Goal: Information Seeking & Learning: Learn about a topic

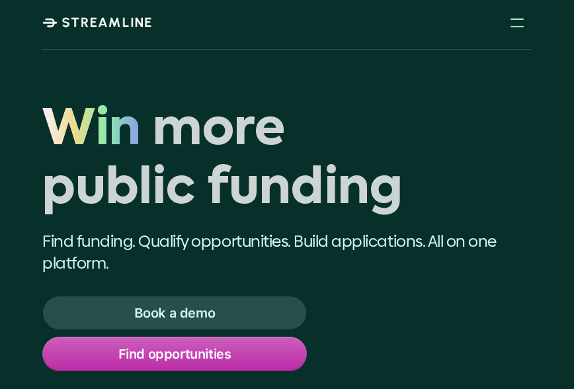
click at [516, 24] on div at bounding box center [517, 22] width 29 height 29
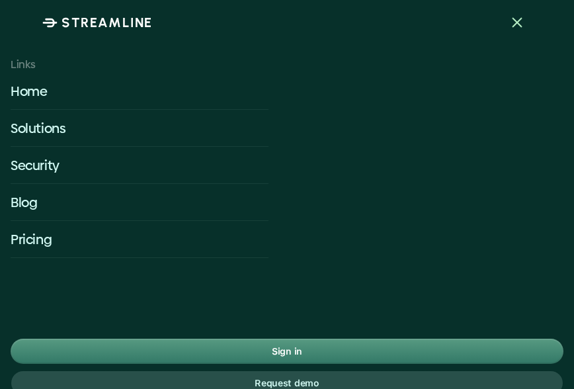
click at [28, 232] on p "Pricing" at bounding box center [140, 239] width 258 height 19
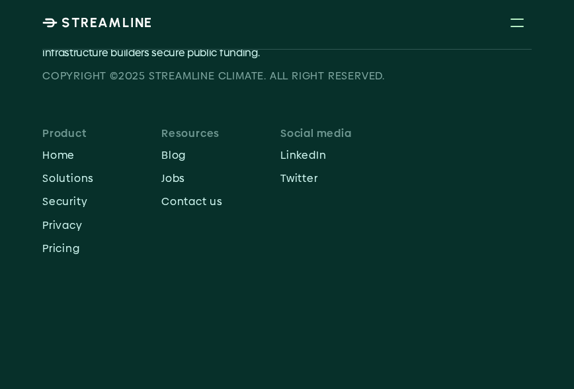
scroll to position [771, 0]
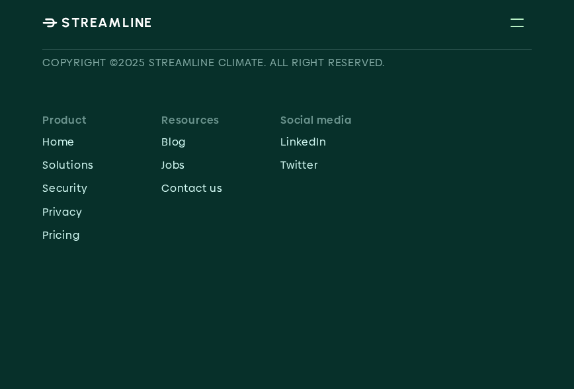
click at [50, 167] on p "Solutions" at bounding box center [101, 165] width 119 height 13
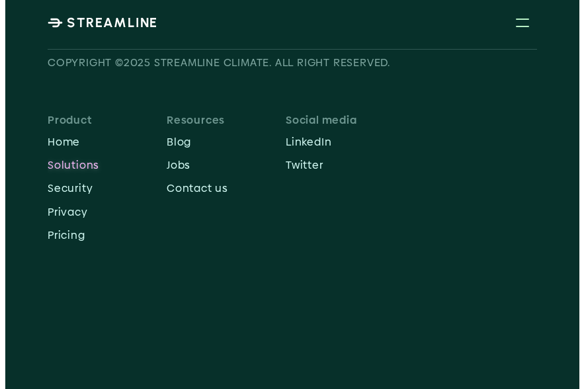
scroll to position [772, 0]
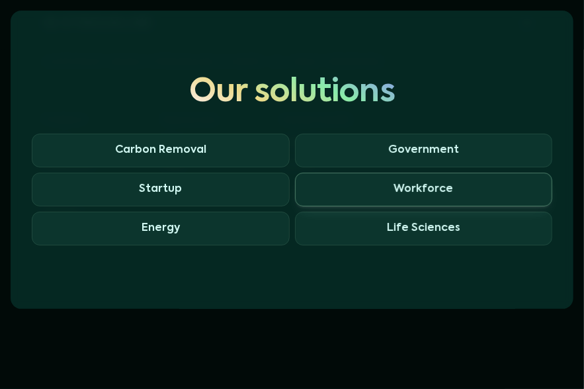
click at [477, 198] on span "Workforce" at bounding box center [424, 190] width 258 height 34
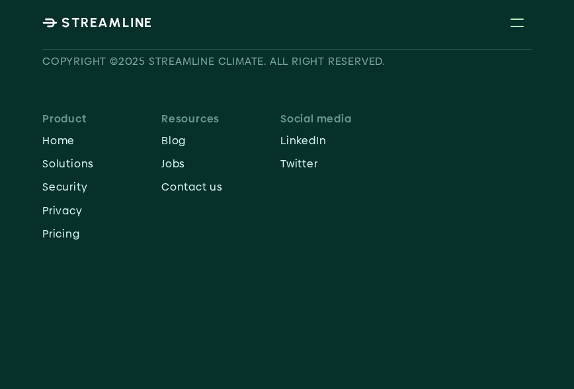
scroll to position [927, 0]
